Goal: Book appointment/travel/reservation

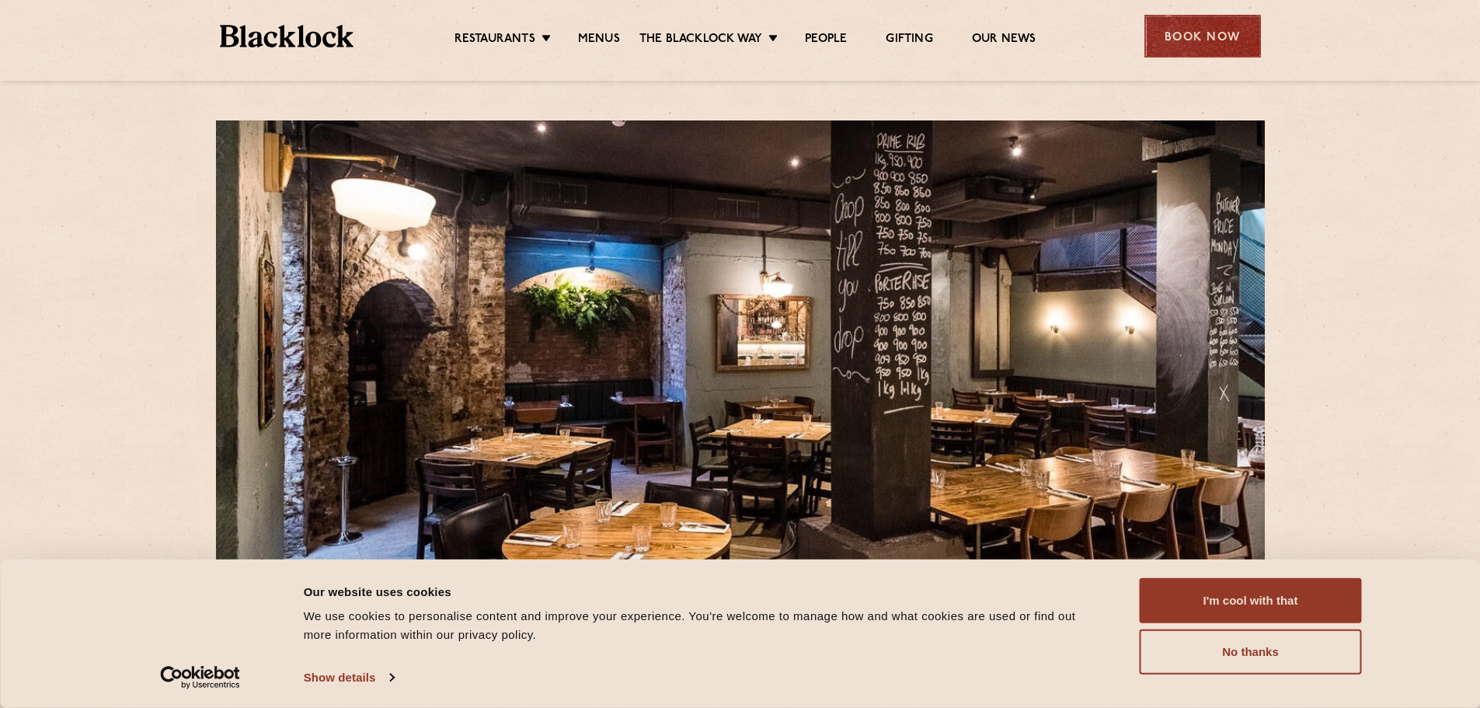
click at [1189, 36] on div "Book Now" at bounding box center [1202, 36] width 117 height 43
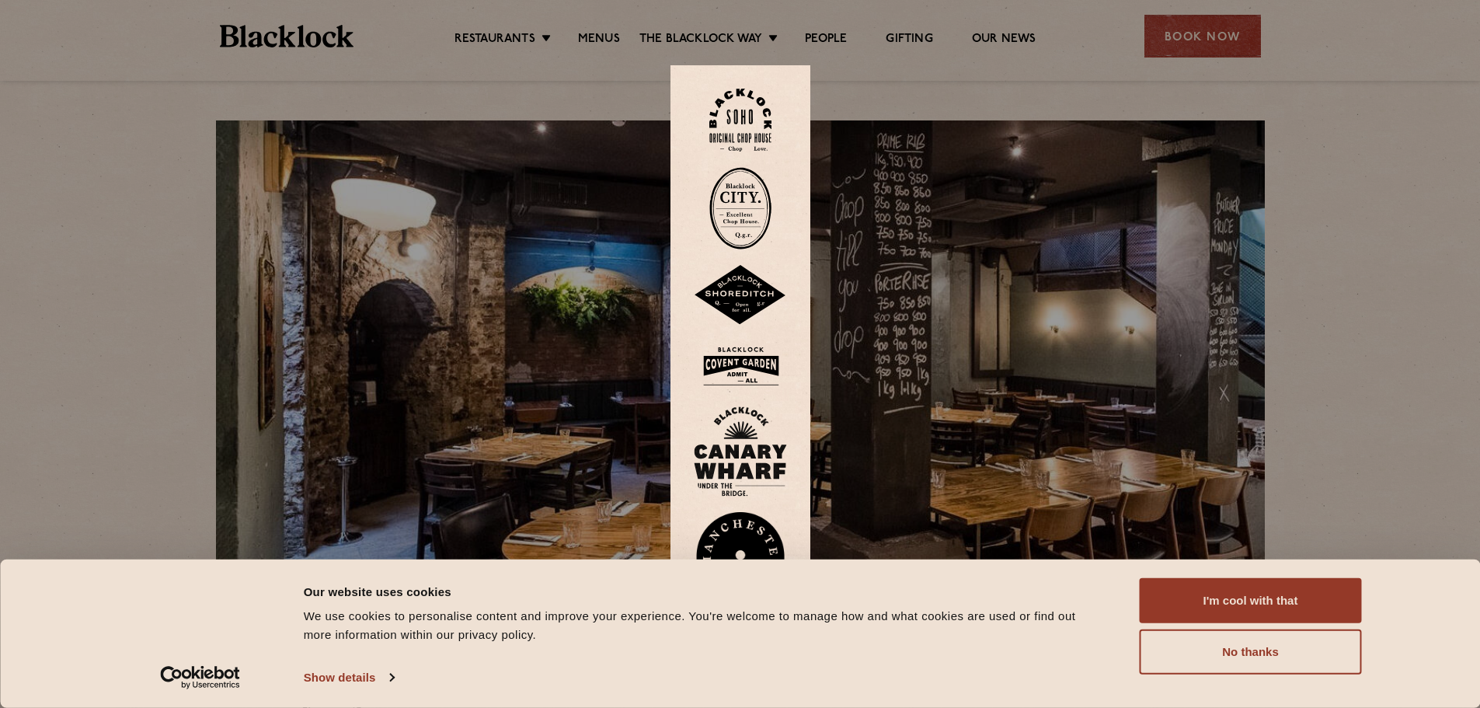
click at [759, 197] on img at bounding box center [740, 208] width 62 height 82
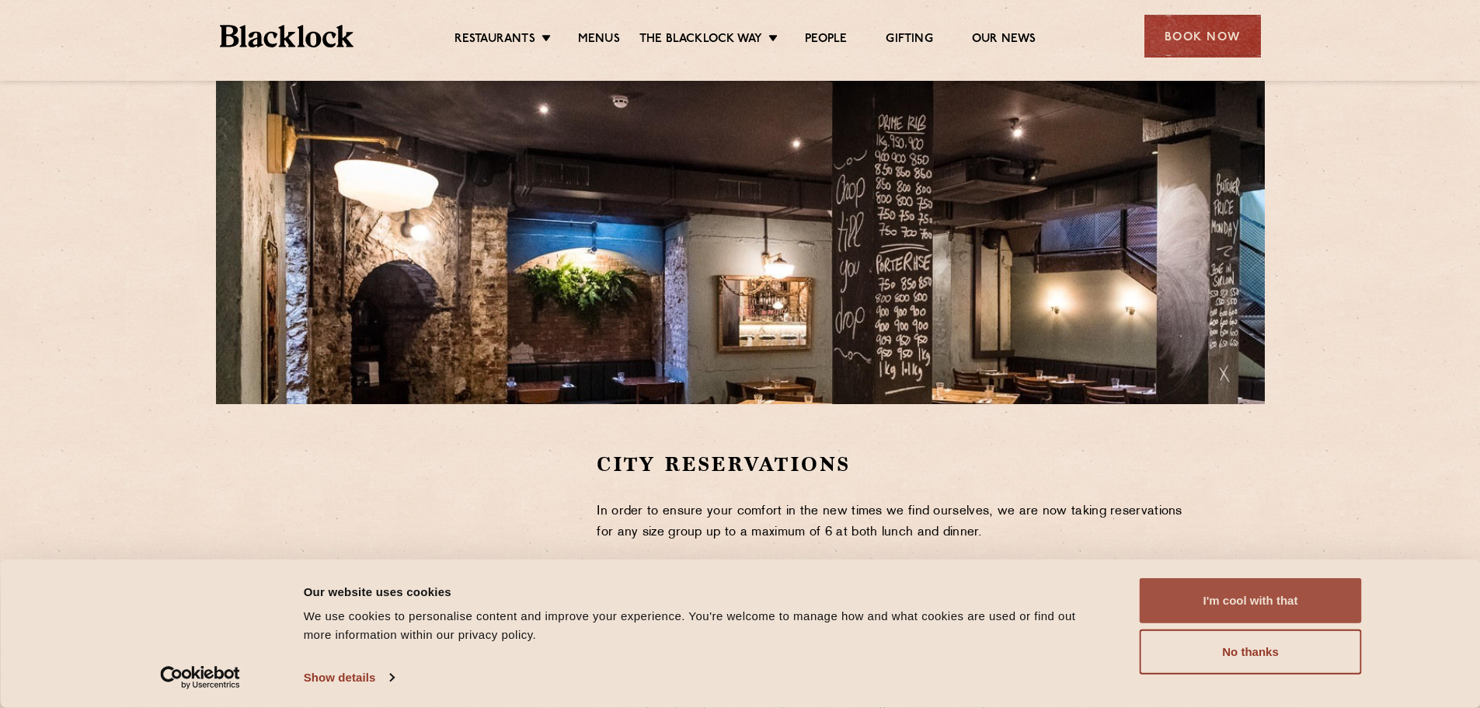
click at [1272, 601] on button "I'm cool with that" at bounding box center [1251, 600] width 222 height 45
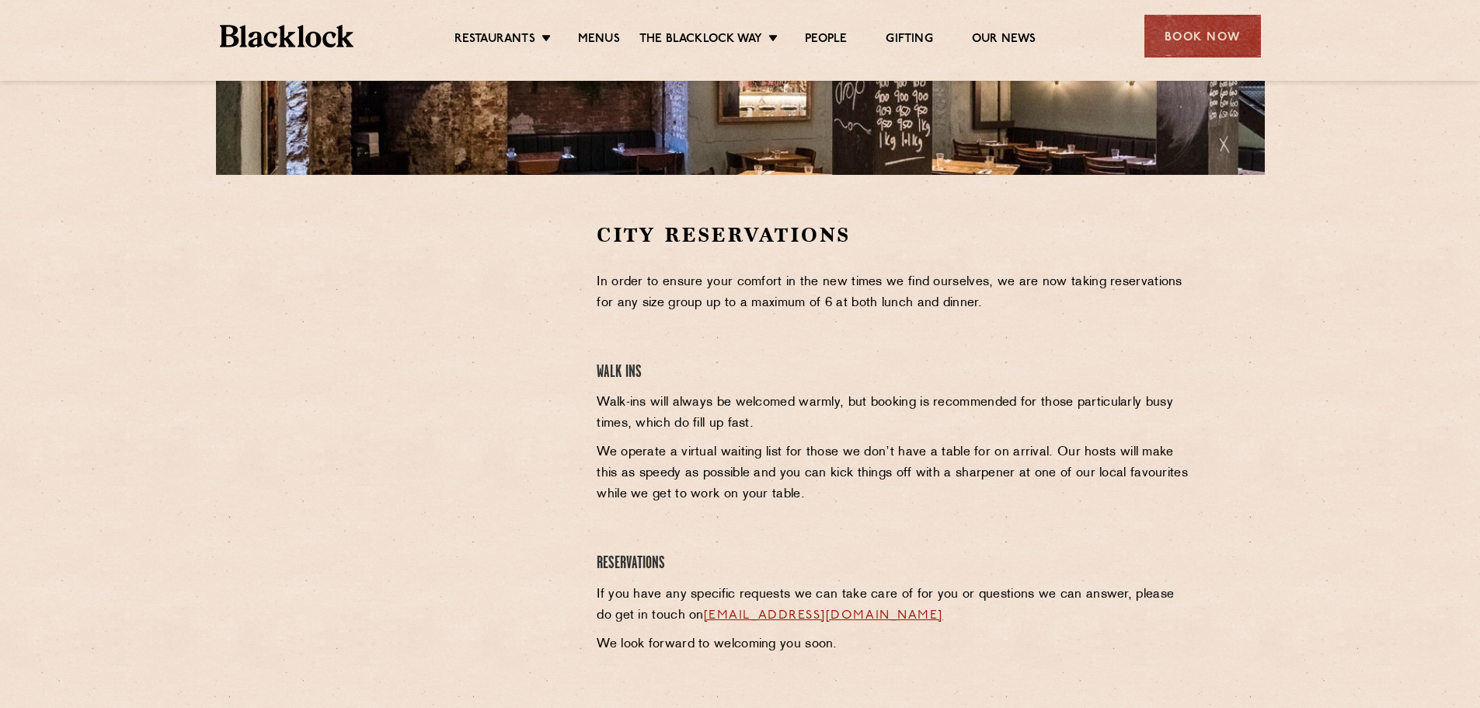
scroll to position [388, 0]
